Goal: Task Accomplishment & Management: Use online tool/utility

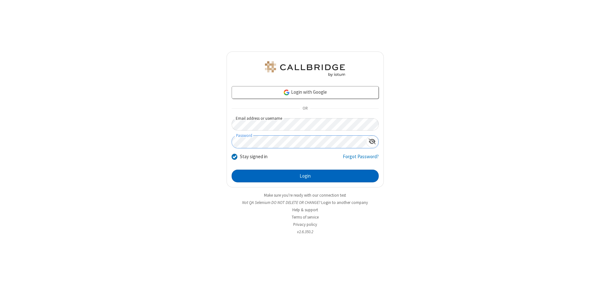
click at [305, 176] on button "Login" at bounding box center [305, 176] width 147 height 13
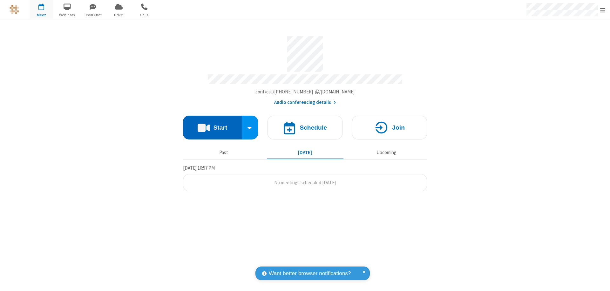
click at [212, 125] on button "Start" at bounding box center [212, 128] width 59 height 24
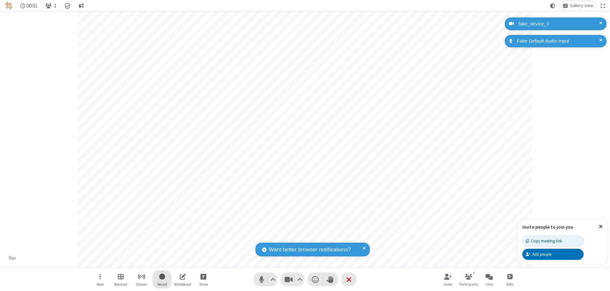
click at [162, 279] on span "Start recording" at bounding box center [162, 277] width 6 height 8
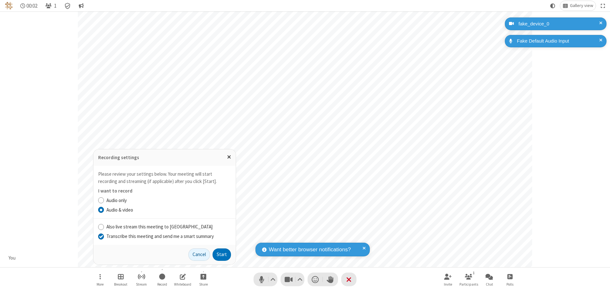
click at [101, 236] on input "Transcribe this meeting and send me a smart summary" at bounding box center [101, 236] width 6 height 7
click at [222, 254] on button "Start" at bounding box center [221, 254] width 18 height 13
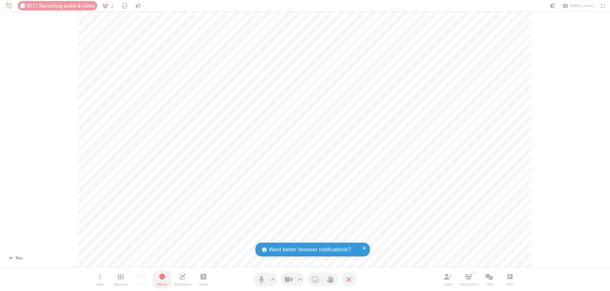
click at [162, 279] on span "Stop recording" at bounding box center [161, 277] width 7 height 8
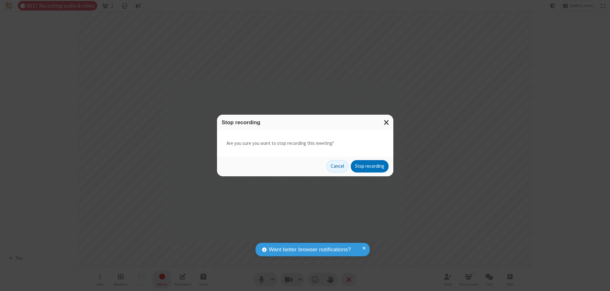
click at [369, 166] on button "Stop recording" at bounding box center [370, 166] width 38 height 13
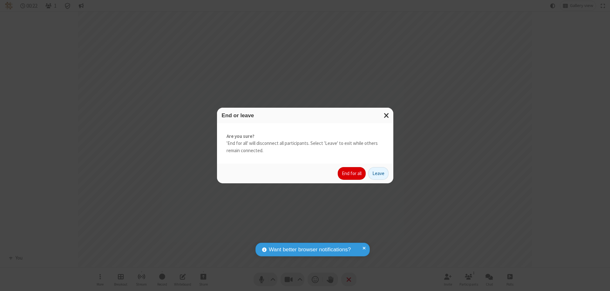
click at [352, 173] on button "End for all" at bounding box center [352, 173] width 28 height 13
